Goal: Task Accomplishment & Management: Complete application form

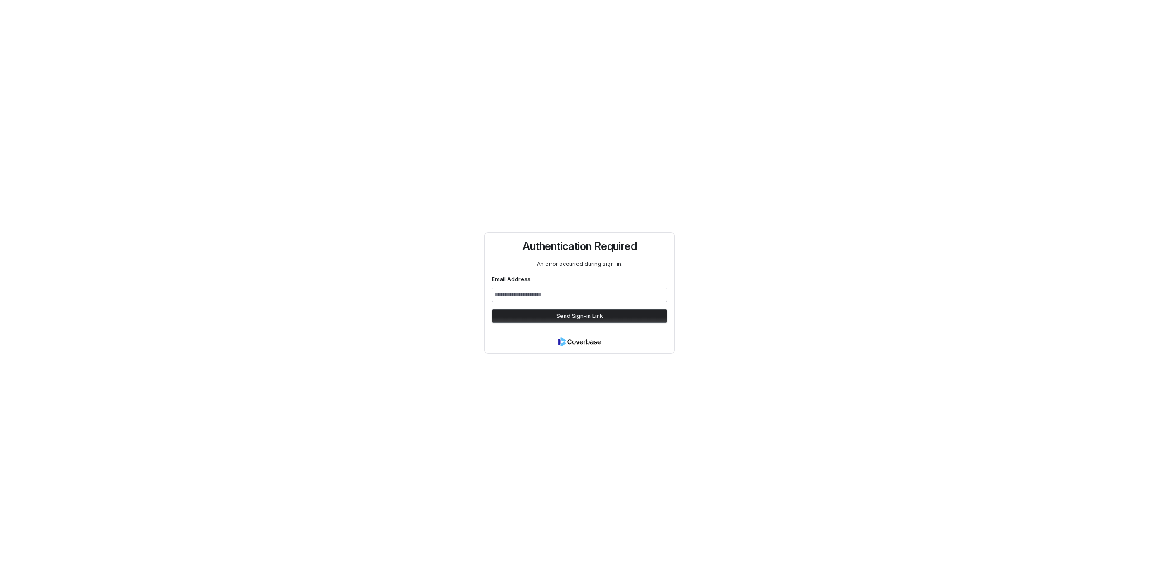
click at [381, 261] on div "Authentication Required An error occurred during sign-in. Email Address Send Si…" at bounding box center [579, 293] width 1159 height 586
click at [514, 292] on input "Email Address" at bounding box center [580, 294] width 176 height 14
type input "**********"
click at [492, 309] on button "Send Sign-in Link" at bounding box center [580, 316] width 176 height 14
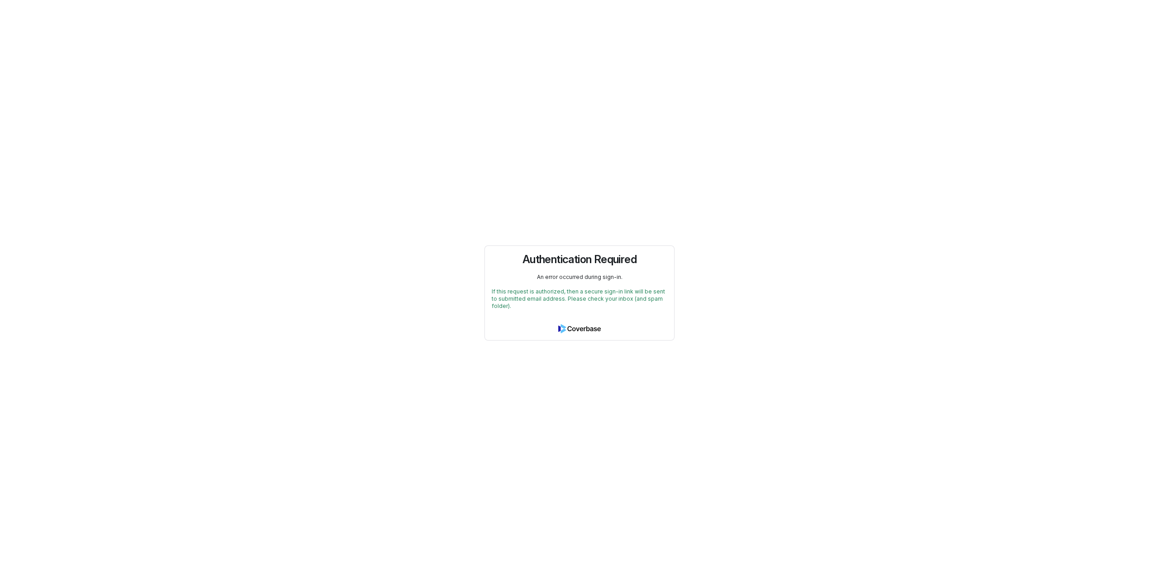
click at [433, 307] on div "Authentication Required An error occurred during sign-in. If this request is au…" at bounding box center [579, 293] width 1159 height 586
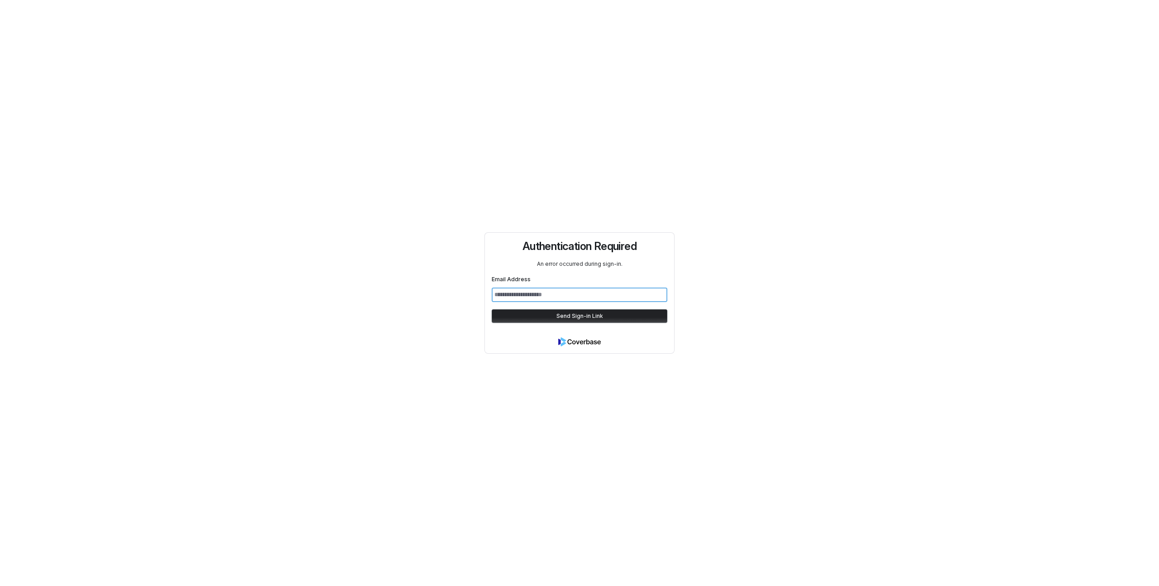
click at [528, 297] on input "Email Address" at bounding box center [580, 294] width 176 height 14
click at [401, 301] on div "Authentication Required An error occurred during sign-in. Email Address Send Si…" at bounding box center [579, 293] width 1159 height 586
